Goal: Find specific page/section: Find specific page/section

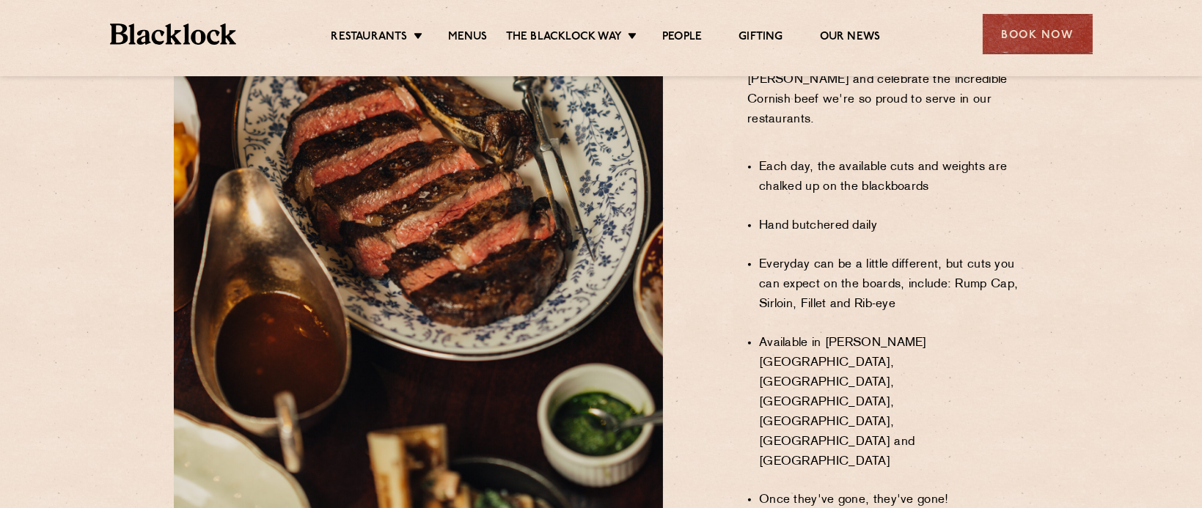
scroll to position [1052, 0]
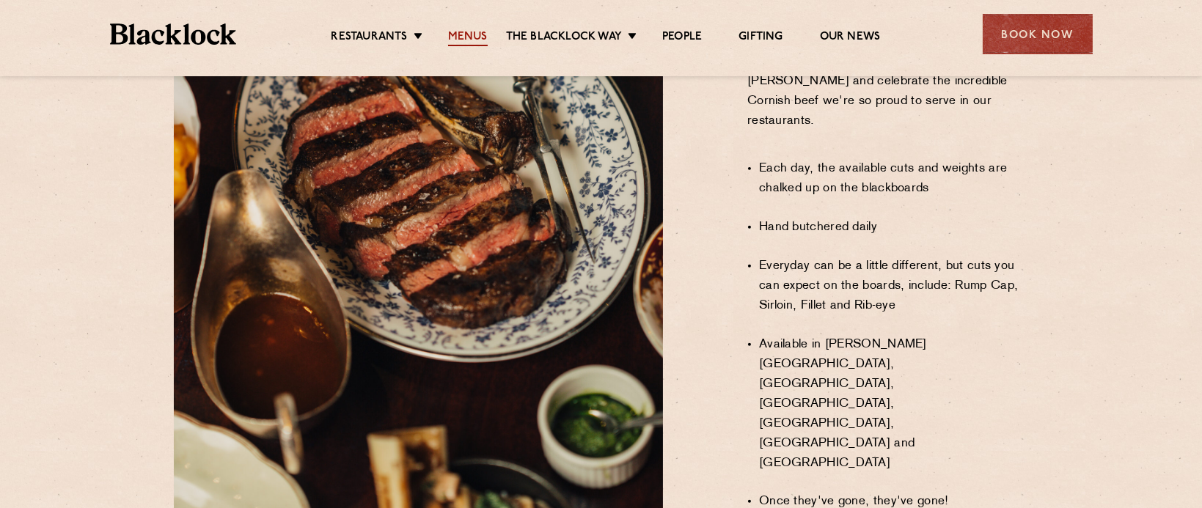
click at [480, 40] on link "Menus" at bounding box center [468, 38] width 40 height 16
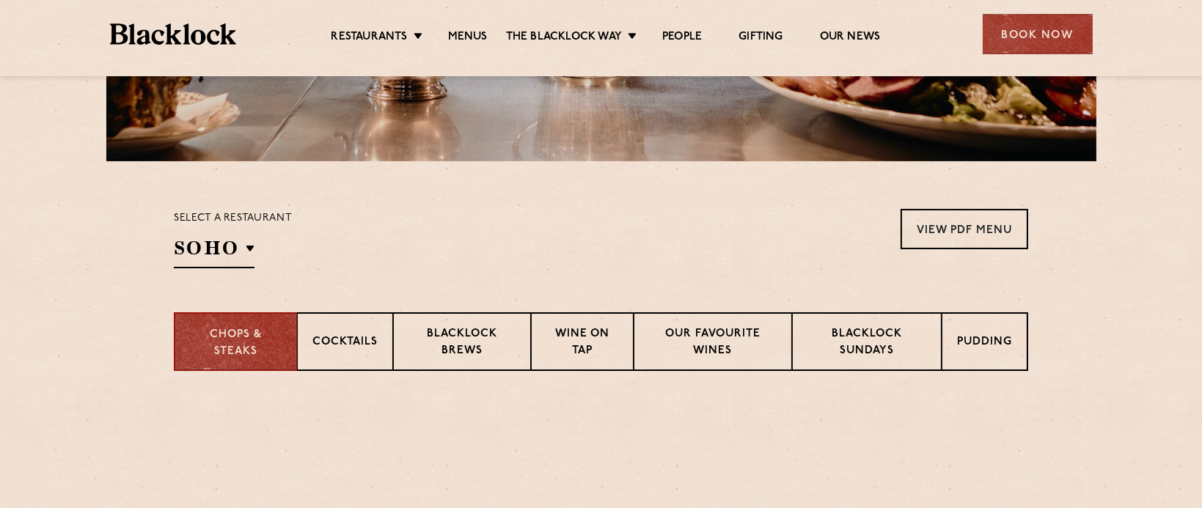
scroll to position [478, 0]
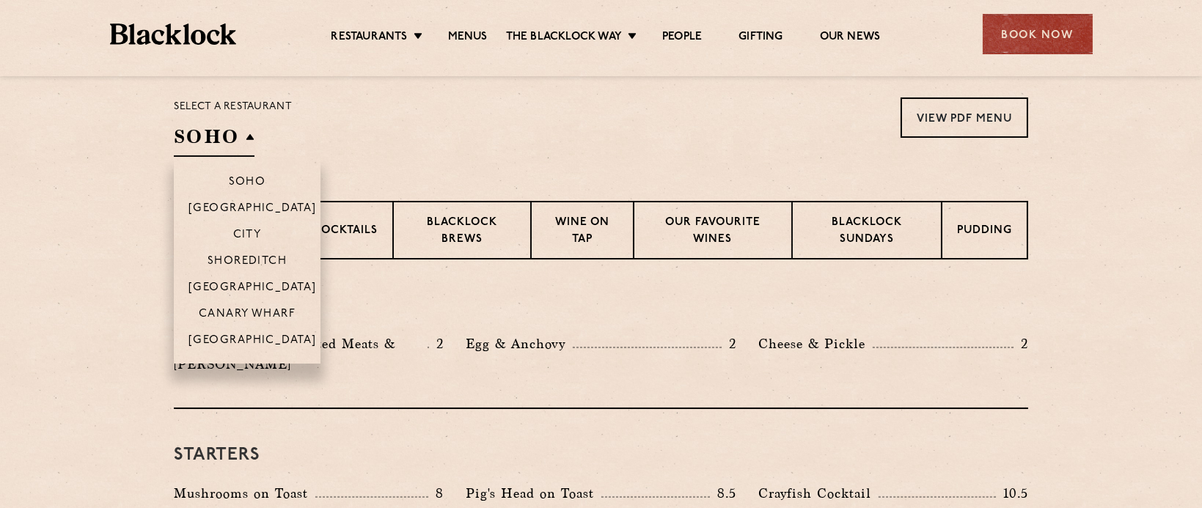
click at [246, 137] on h2 "SOHO" at bounding box center [214, 140] width 81 height 33
click at [259, 224] on li "City" at bounding box center [247, 234] width 147 height 26
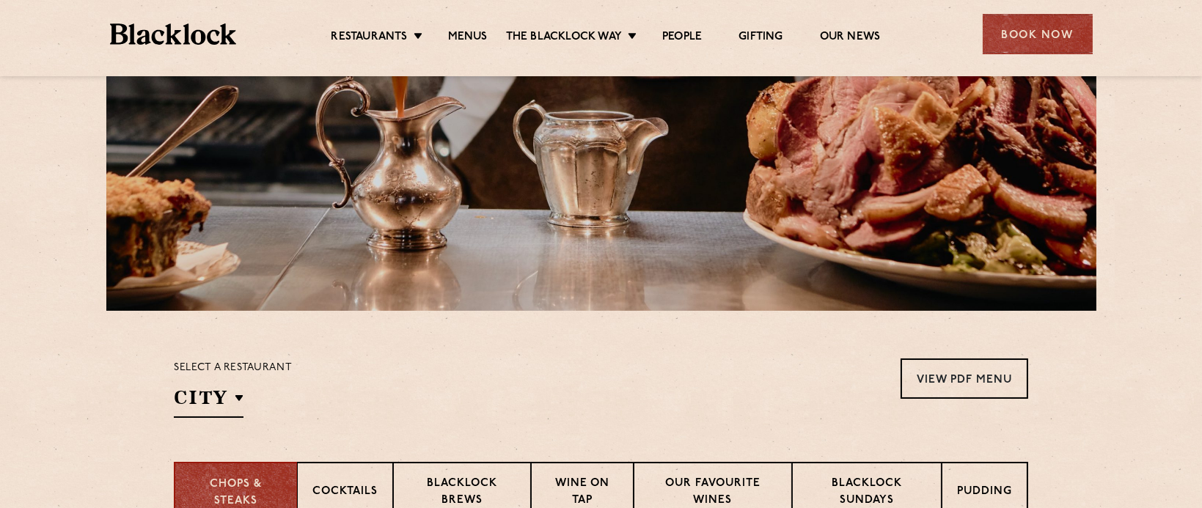
scroll to position [287, 0]
